Goal: Browse casually

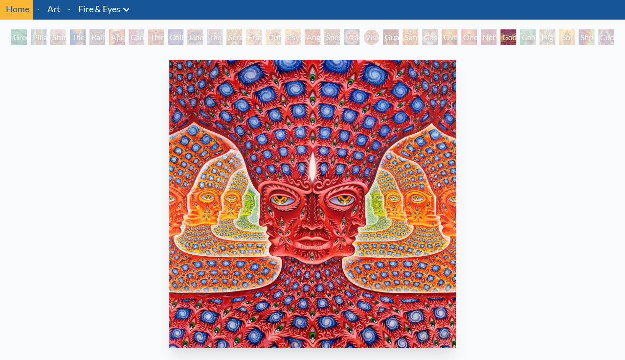
scroll to position [31, 0]
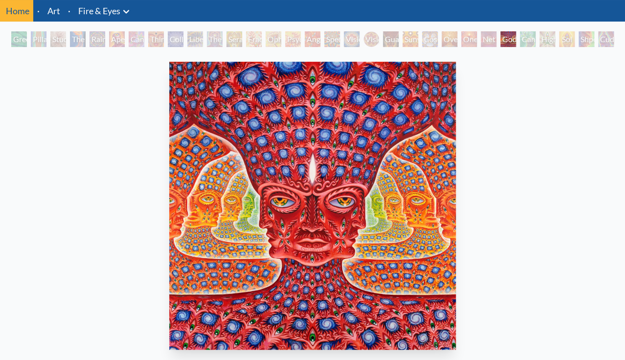
click at [37, 39] on div "Pillar of Awareness" at bounding box center [39, 39] width 16 height 16
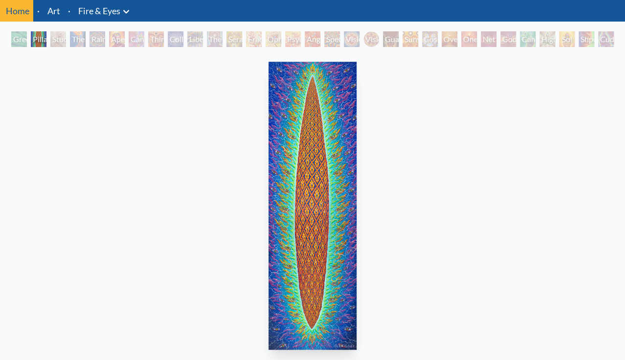
click at [46, 41] on div "Pillar of Awareness" at bounding box center [39, 39] width 16 height 16
click at [46, 39] on div "Pillar of Awareness" at bounding box center [39, 39] width 16 height 16
click at [66, 42] on div "Study for the Great Turn" at bounding box center [58, 39] width 16 height 16
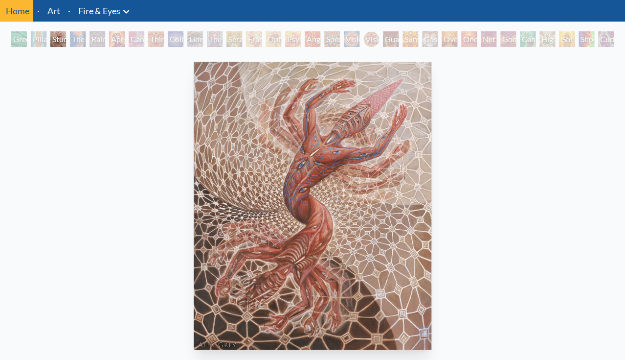
click at [66, 42] on div "Study for the Great Turn" at bounding box center [58, 39] width 16 height 16
click at [164, 39] on div "Third Eye Tears of Joy" at bounding box center [156, 39] width 16 height 16
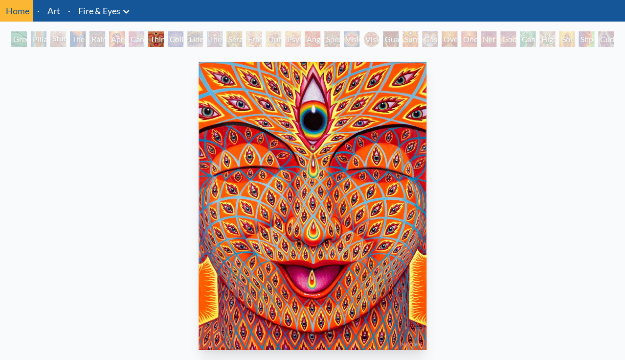
click at [141, 39] on div "Cannabis Sutra" at bounding box center [137, 39] width 16 height 16
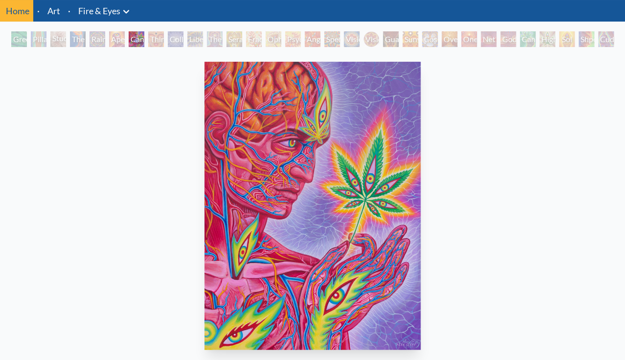
click at [115, 40] on div "Aperture" at bounding box center [117, 39] width 16 height 16
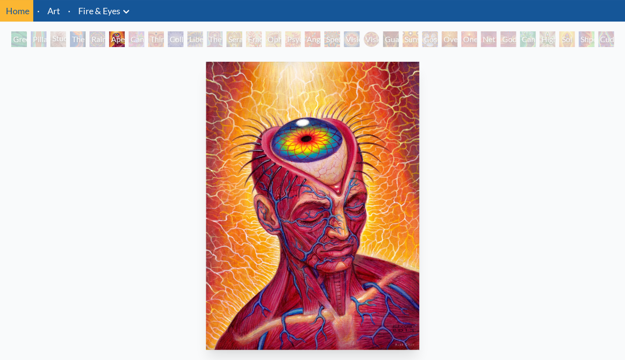
click at [99, 41] on div "Rainbow Eye Ripple" at bounding box center [98, 39] width 16 height 16
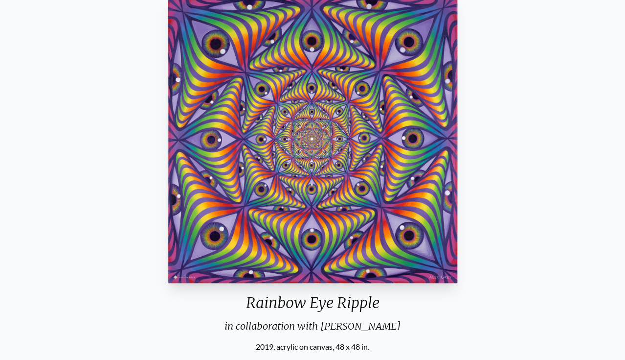
scroll to position [97, 0]
click at [132, 76] on div "Rainbow Eye Ripple in collaboration with [PERSON_NAME] 2019, acrylic on canvas,…" at bounding box center [313, 316] width 610 height 651
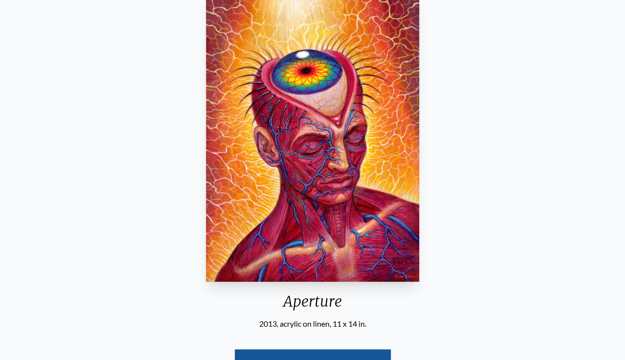
scroll to position [31, 0]
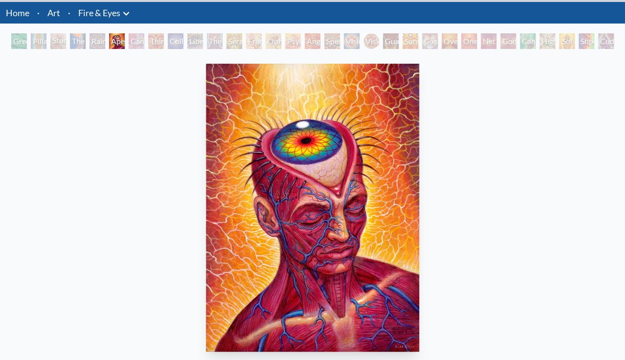
click at [489, 41] on div "Net of Being" at bounding box center [489, 41] width 16 height 16
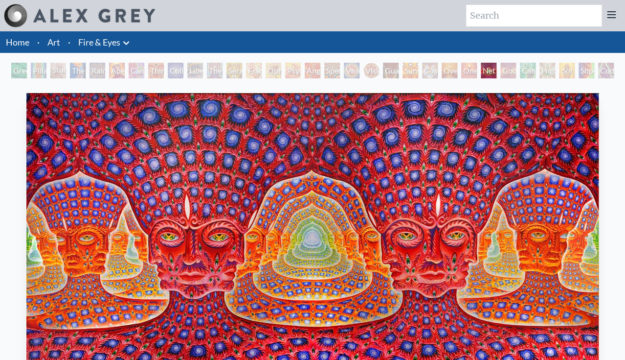
click at [18, 44] on link "Home" at bounding box center [17, 42] width 23 height 11
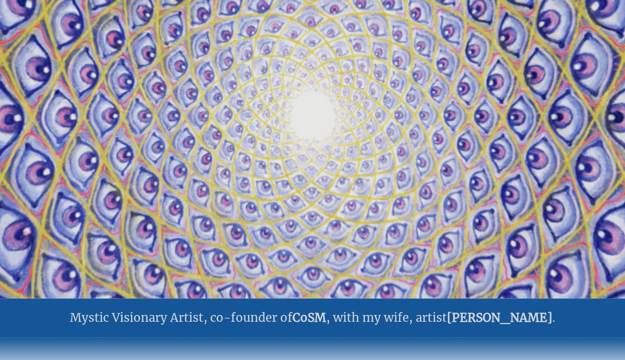
scroll to position [96, 0]
